Goal: Task Accomplishment & Management: Manage account settings

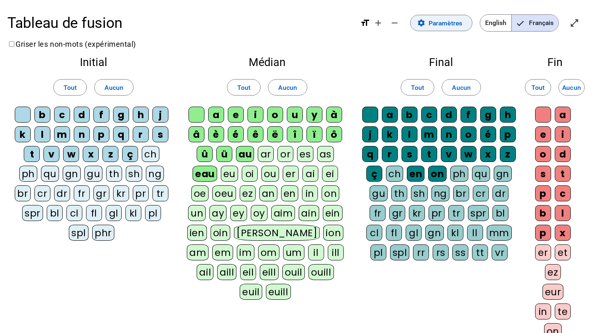
click at [435, 24] on span "Paramètres" at bounding box center [445, 23] width 34 height 11
click at [423, 21] on mat-icon "settings" at bounding box center [421, 23] width 8 height 8
click at [420, 21] on mat-icon "settings" at bounding box center [421, 23] width 8 height 8
click at [438, 22] on span "Paramètres" at bounding box center [445, 23] width 34 height 11
click at [428, 21] on span at bounding box center [440, 23] width 61 height 20
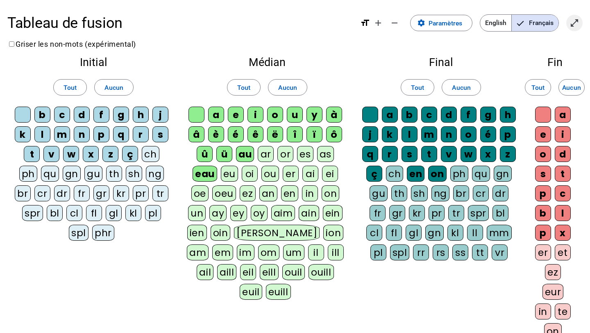
click at [570, 23] on mat-icon "open_in_full" at bounding box center [574, 23] width 10 height 10
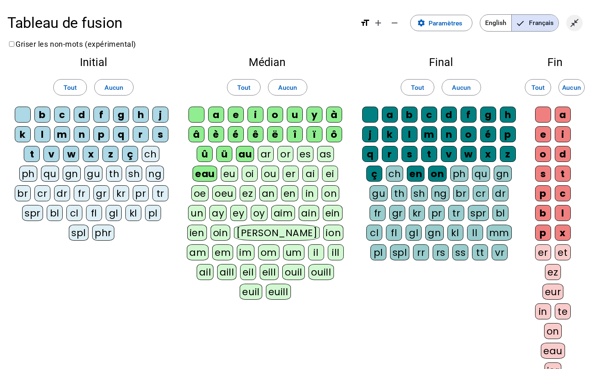
click at [568, 22] on span "Quitter le plein écran" at bounding box center [574, 23] width 20 height 20
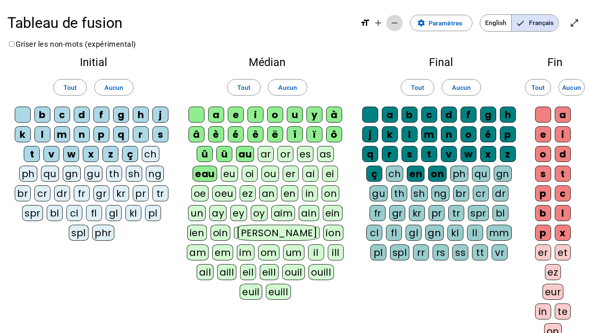
click at [392, 20] on mat-icon "remove" at bounding box center [394, 23] width 10 height 10
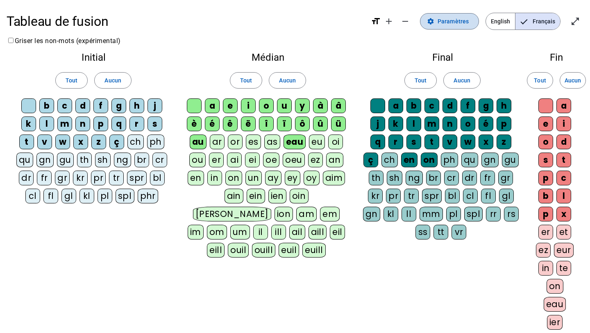
click at [437, 17] on span at bounding box center [449, 21] width 58 height 20
click at [431, 20] on mat-icon "settings" at bounding box center [430, 21] width 7 height 7
